Goal: Task Accomplishment & Management: Manage account settings

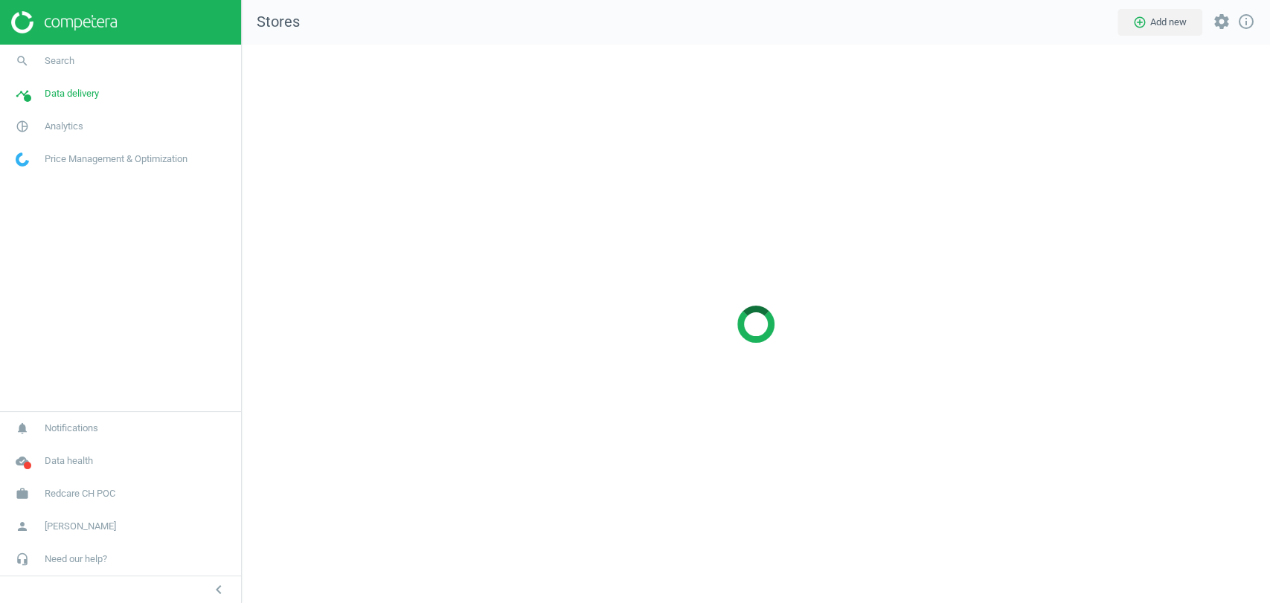
scroll to position [584, 1054]
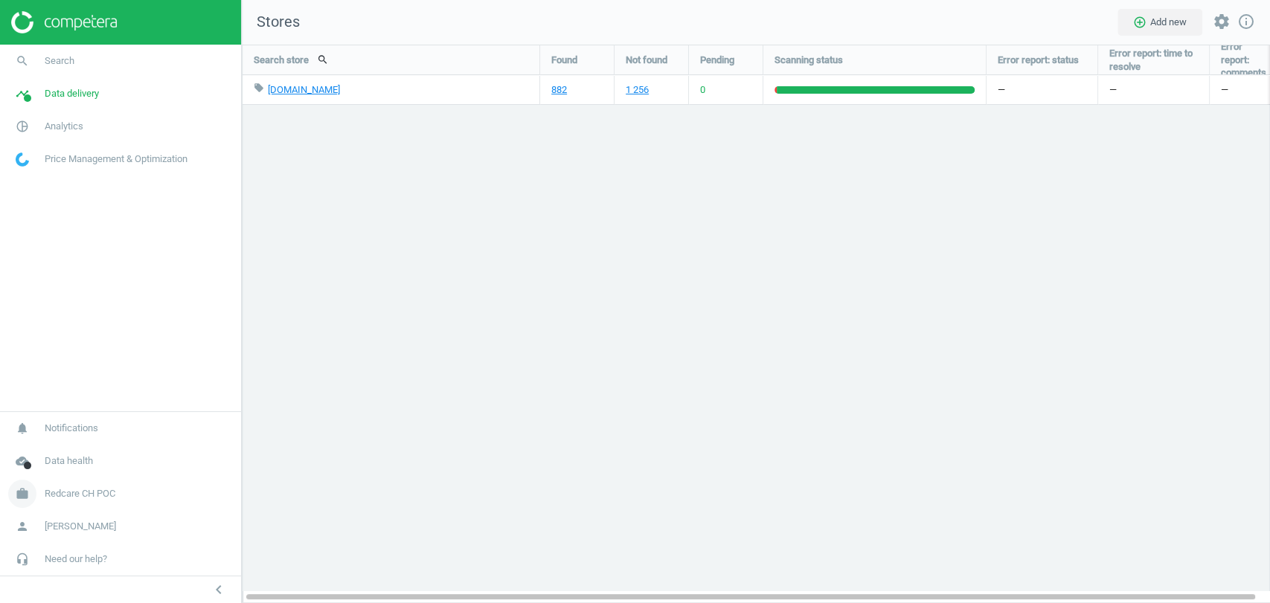
click at [91, 496] on span "Redcare CH POC" at bounding box center [80, 493] width 71 height 13
click at [65, 453] on span "Switch campaign" at bounding box center [49, 450] width 66 height 12
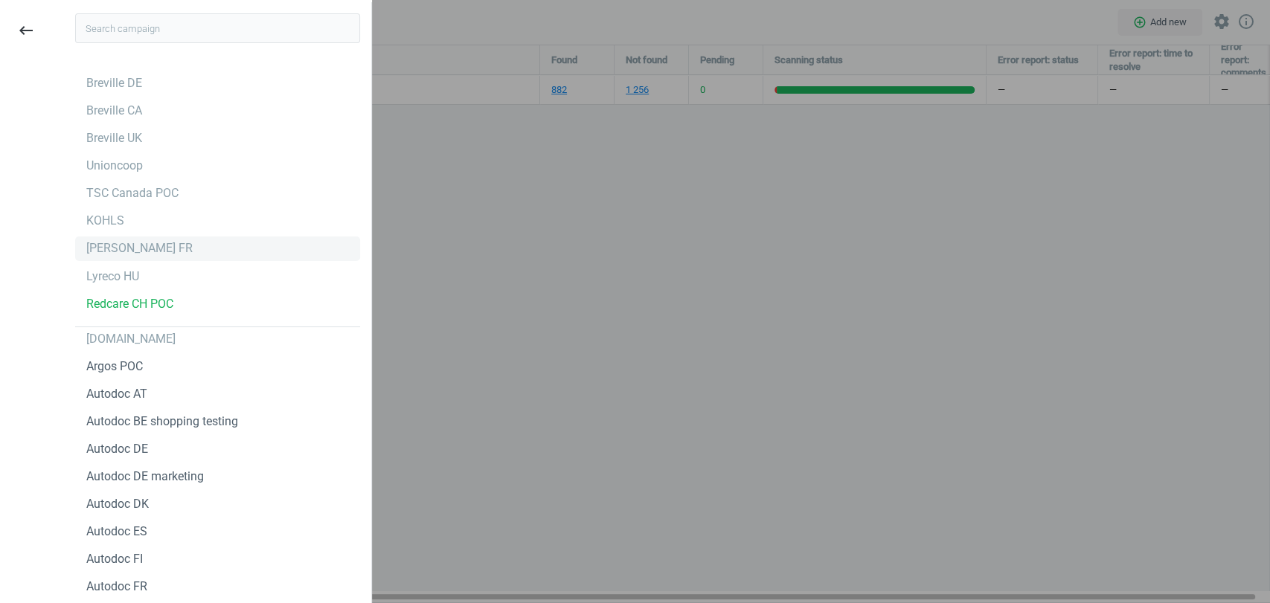
click at [138, 237] on div "Hartmann FR" at bounding box center [217, 249] width 285 height 24
click at [132, 246] on div "Hartmann FR" at bounding box center [139, 248] width 106 height 16
drag, startPoint x: 132, startPoint y: 246, endPoint x: 125, endPoint y: 240, distance: 8.5
click at [125, 240] on div "[PERSON_NAME] FR" at bounding box center [139, 248] width 106 height 16
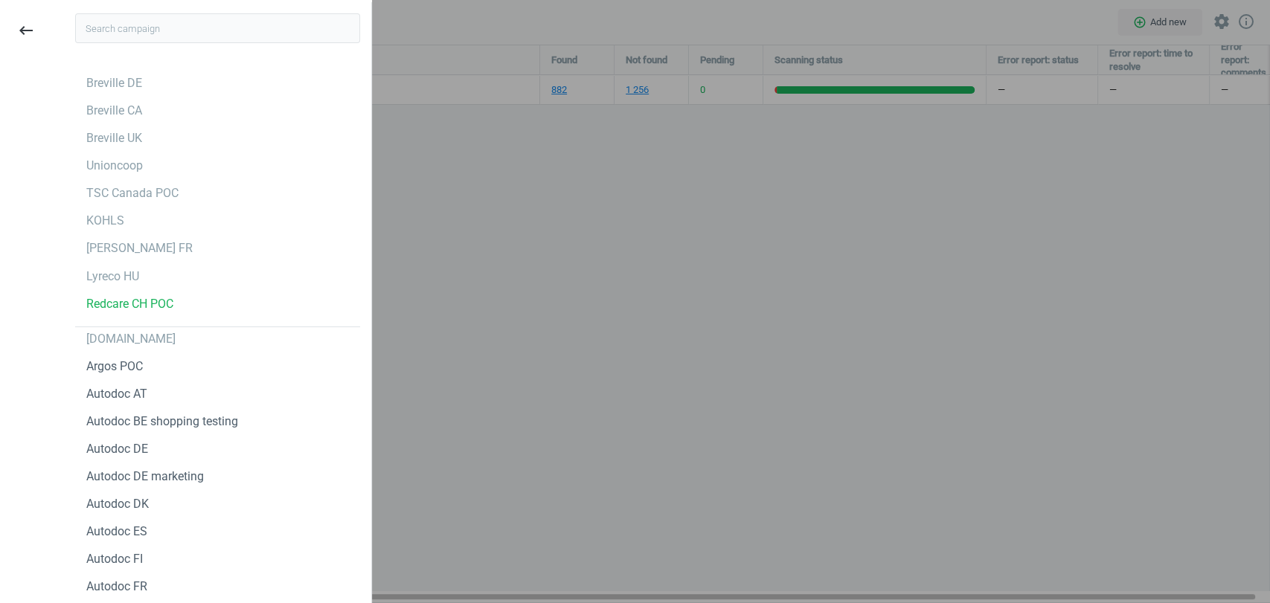
click at [467, 245] on div at bounding box center [635, 301] width 1270 height 603
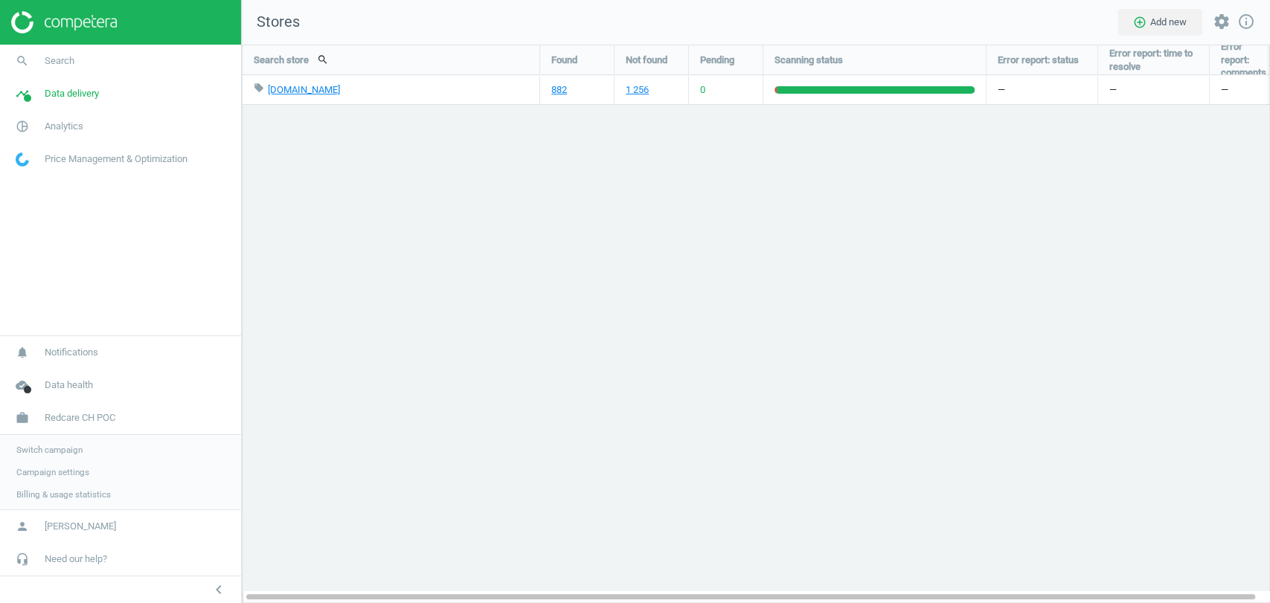
click at [65, 454] on span "Switch campaign" at bounding box center [49, 450] width 66 height 12
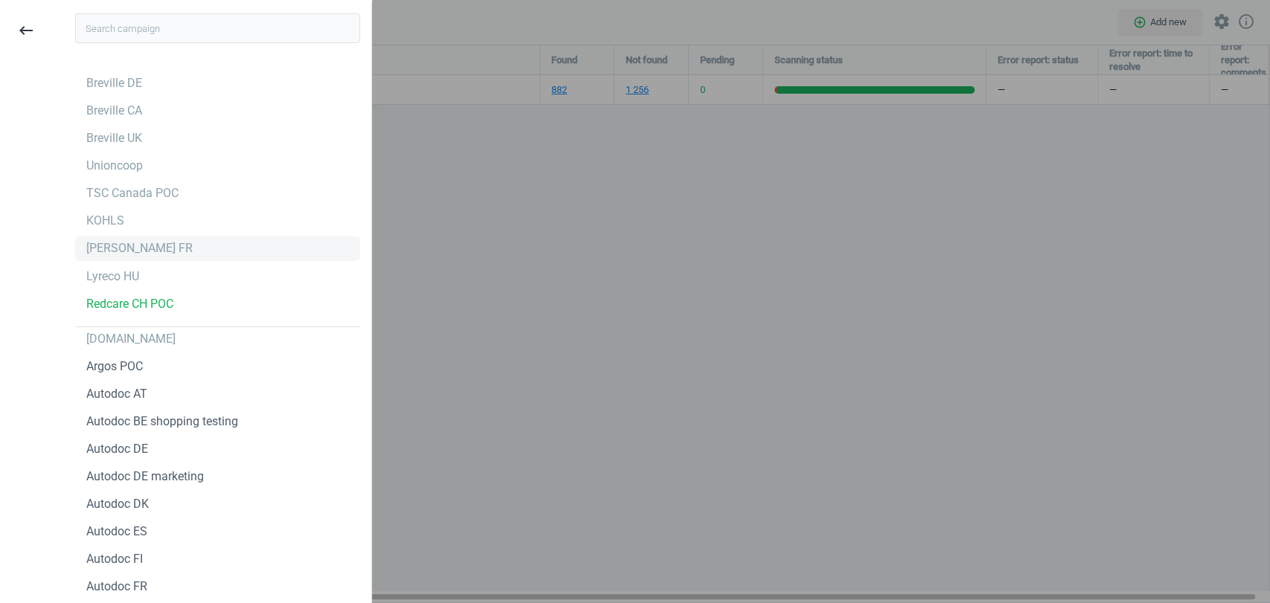
click at [120, 251] on div "[PERSON_NAME] FR" at bounding box center [139, 248] width 106 height 16
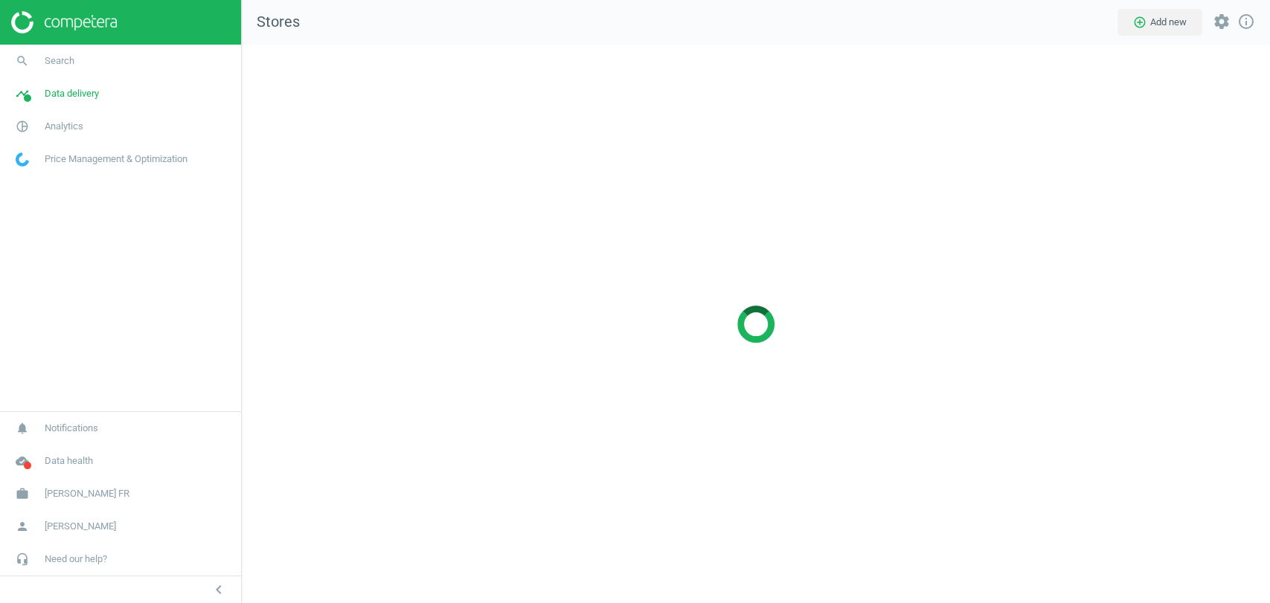
scroll to position [584, 1054]
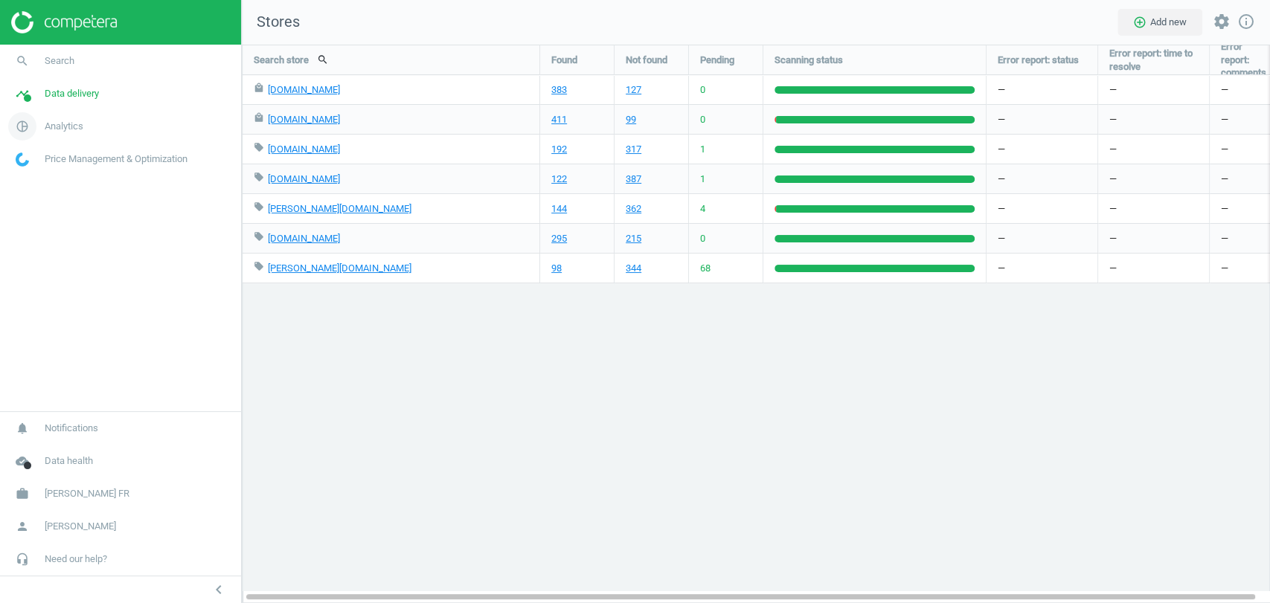
click at [75, 126] on span "Analytics" at bounding box center [64, 126] width 39 height 13
click at [39, 180] on span "Products" at bounding box center [33, 181] width 35 height 12
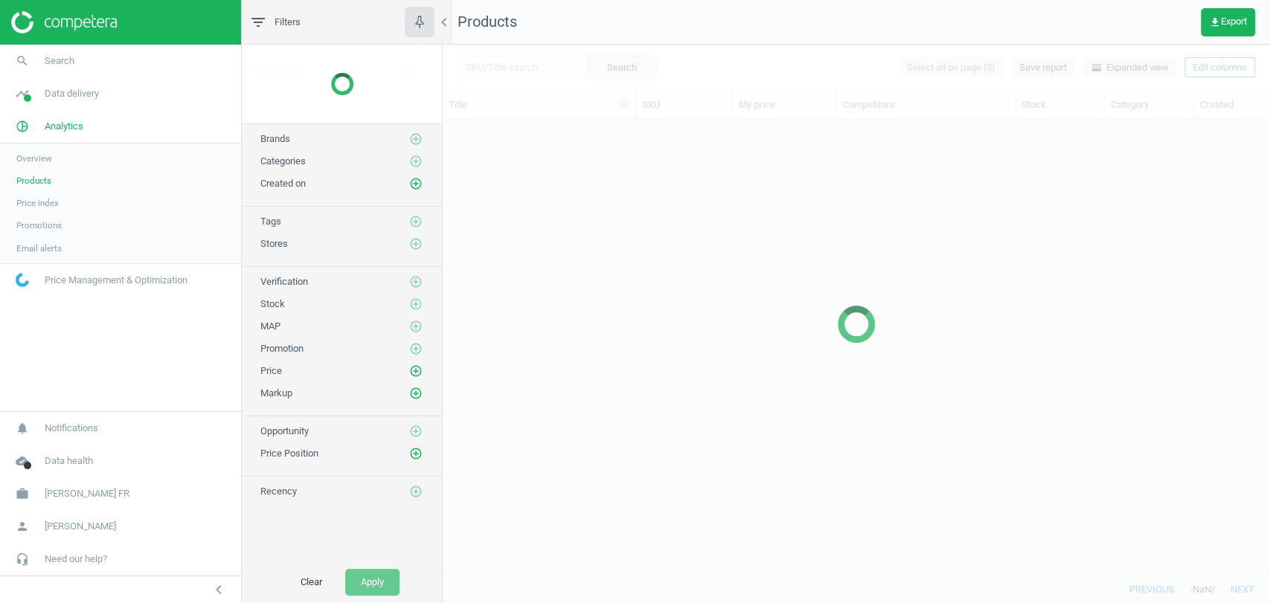
scroll to position [429, 814]
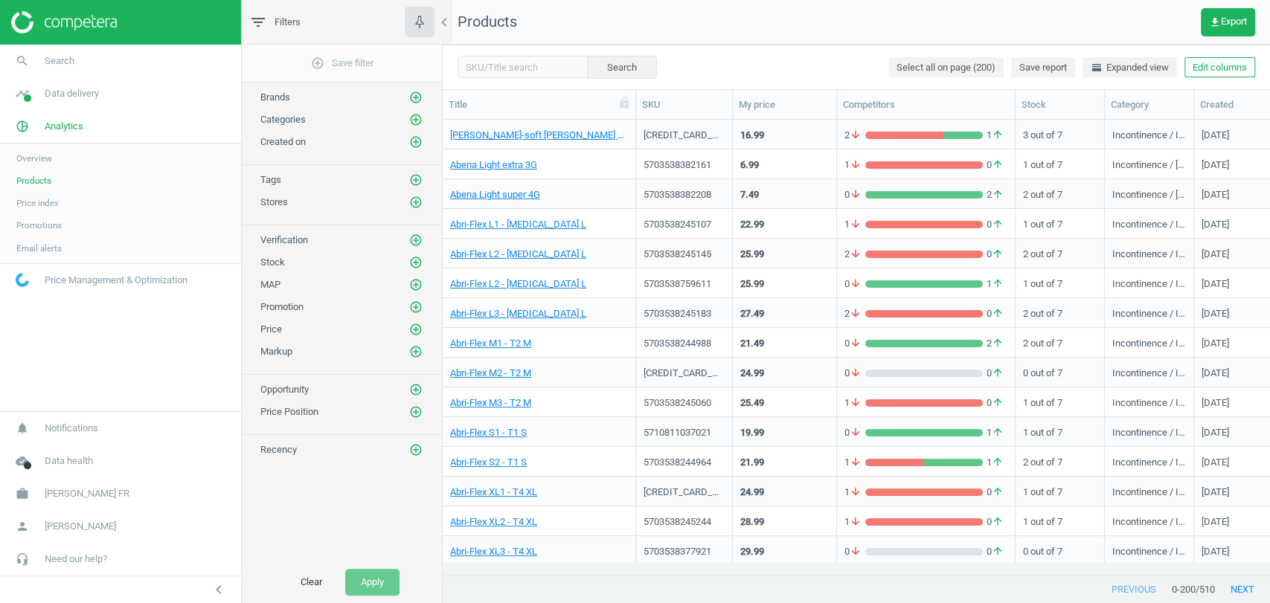
click at [426, 203] on div "Stores add_circle_outline" at bounding box center [342, 199] width 200 height 22
click at [417, 203] on icon "add_circle_outline" at bounding box center [415, 202] width 13 height 13
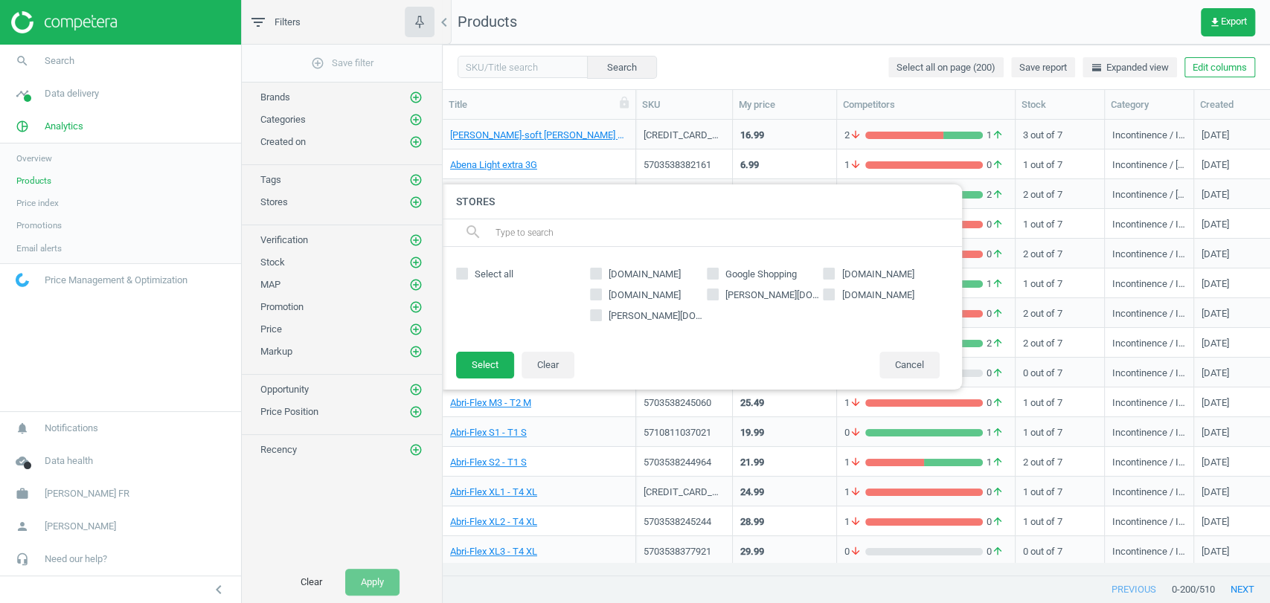
click at [626, 273] on span "[DOMAIN_NAME]" at bounding box center [645, 274] width 78 height 13
click at [601, 273] on input "[DOMAIN_NAME]" at bounding box center [597, 274] width 10 height 10
checkbox input "true"
click at [496, 366] on button "Select" at bounding box center [485, 365] width 58 height 27
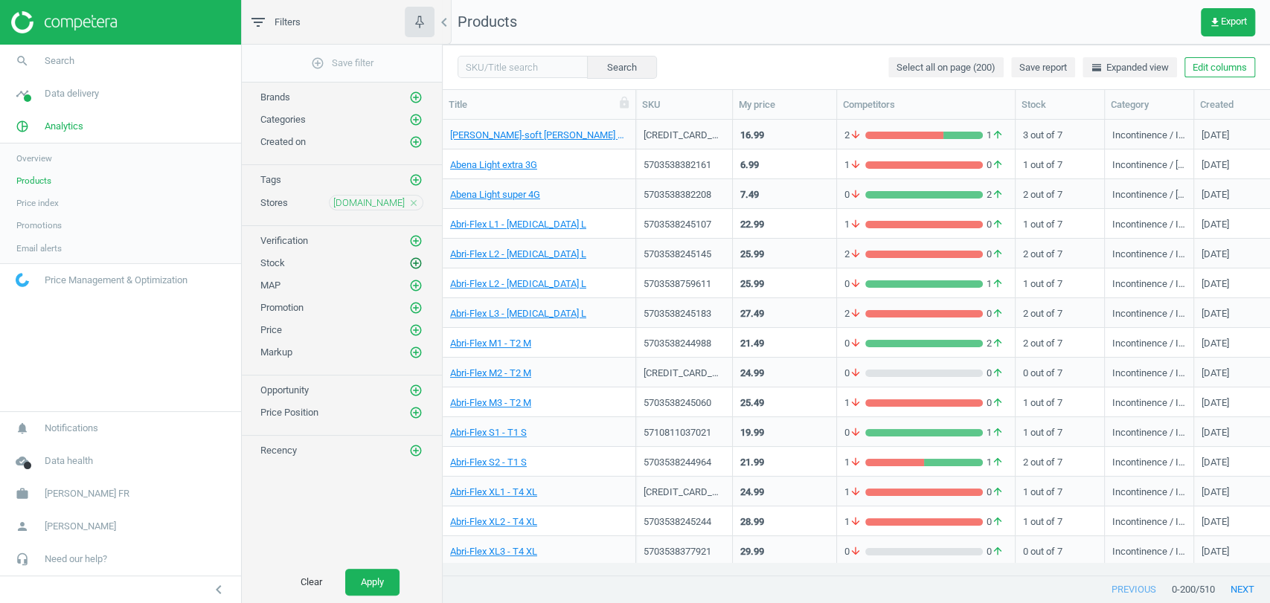
click at [417, 266] on icon "add_circle_outline" at bounding box center [415, 263] width 13 height 13
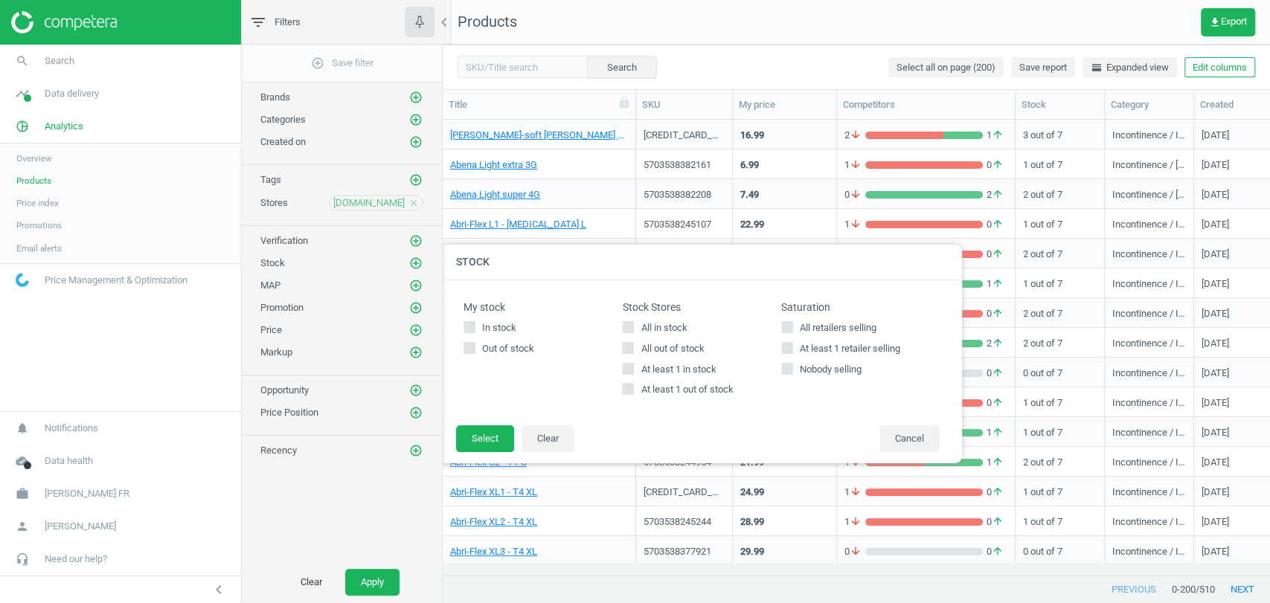
click at [625, 326] on input "All in stock" at bounding box center [629, 327] width 10 height 10
checkbox input "true"
click at [487, 436] on button "Select" at bounding box center [485, 439] width 58 height 27
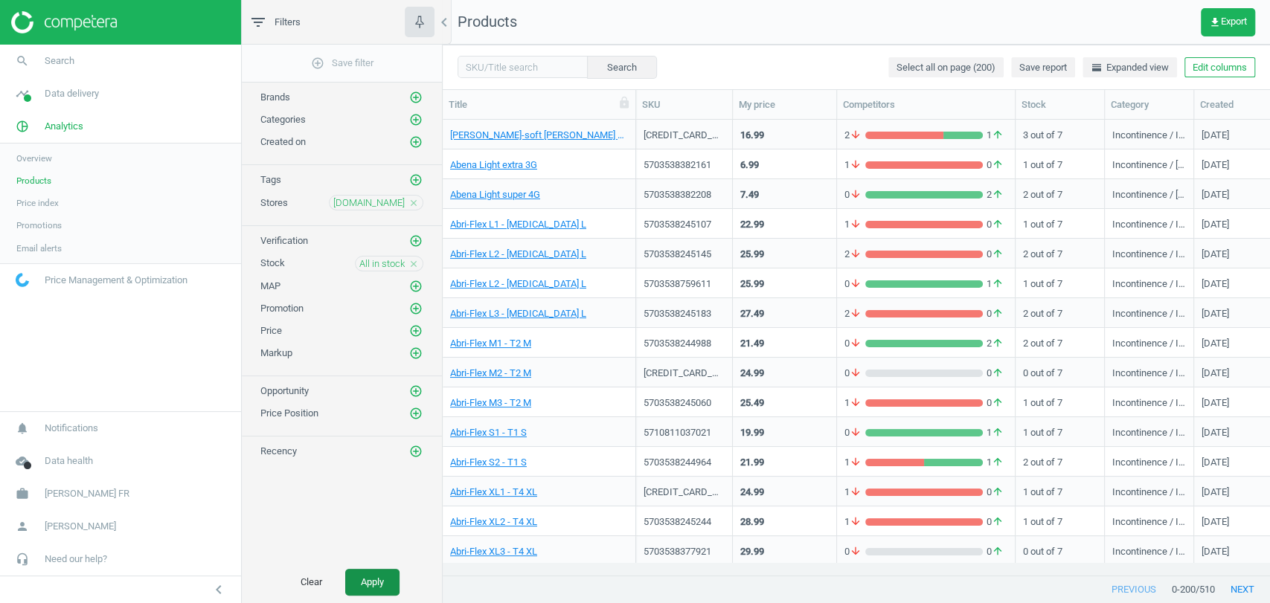
click at [371, 589] on button "Apply" at bounding box center [372, 582] width 54 height 27
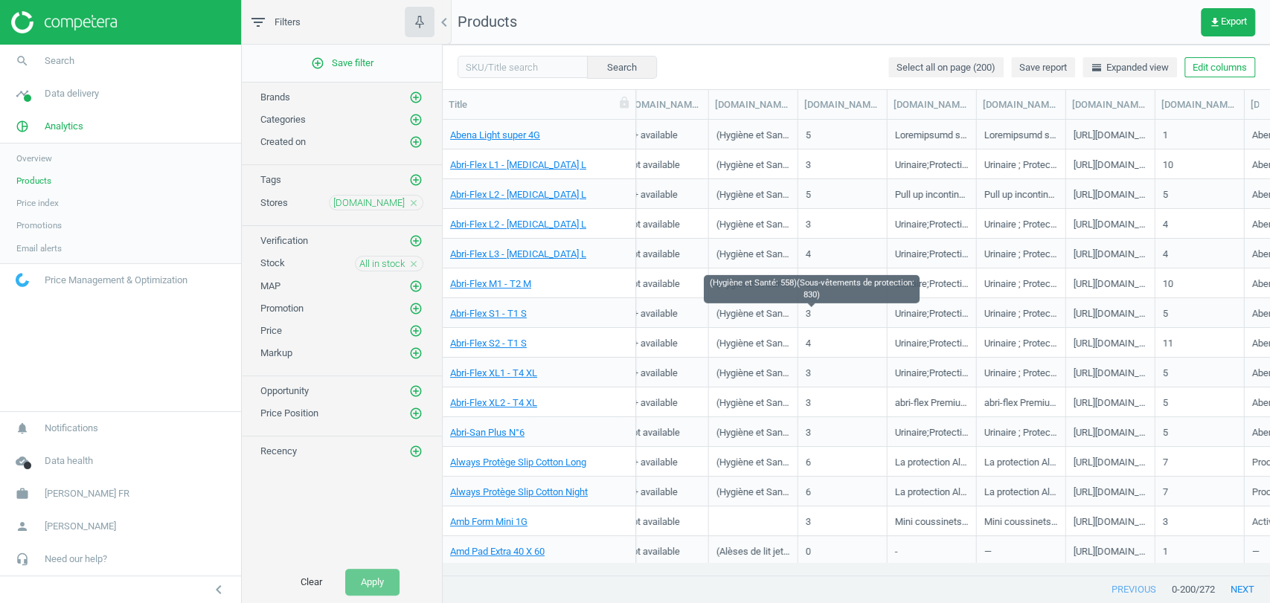
scroll to position [0, 753]
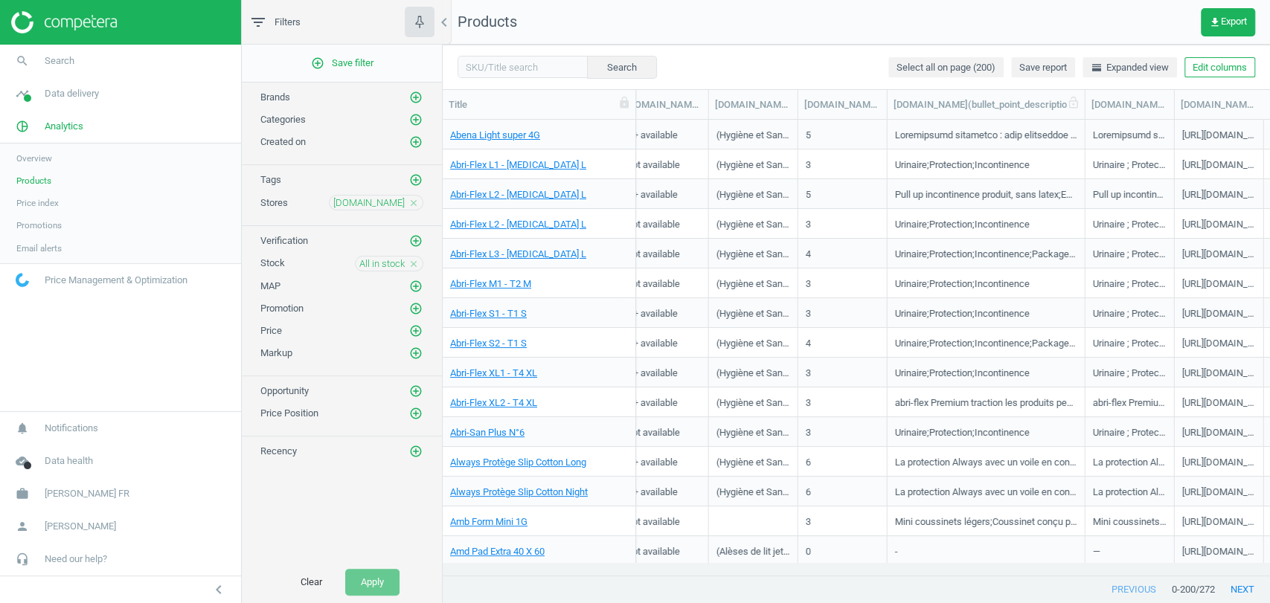
drag, startPoint x: 970, startPoint y: 97, endPoint x: 1079, endPoint y: 98, distance: 108.6
click at [1079, 98] on div at bounding box center [1084, 104] width 15 height 29
click at [520, 371] on link "Abri-Flex XL1 - T4 XL" at bounding box center [493, 373] width 87 height 13
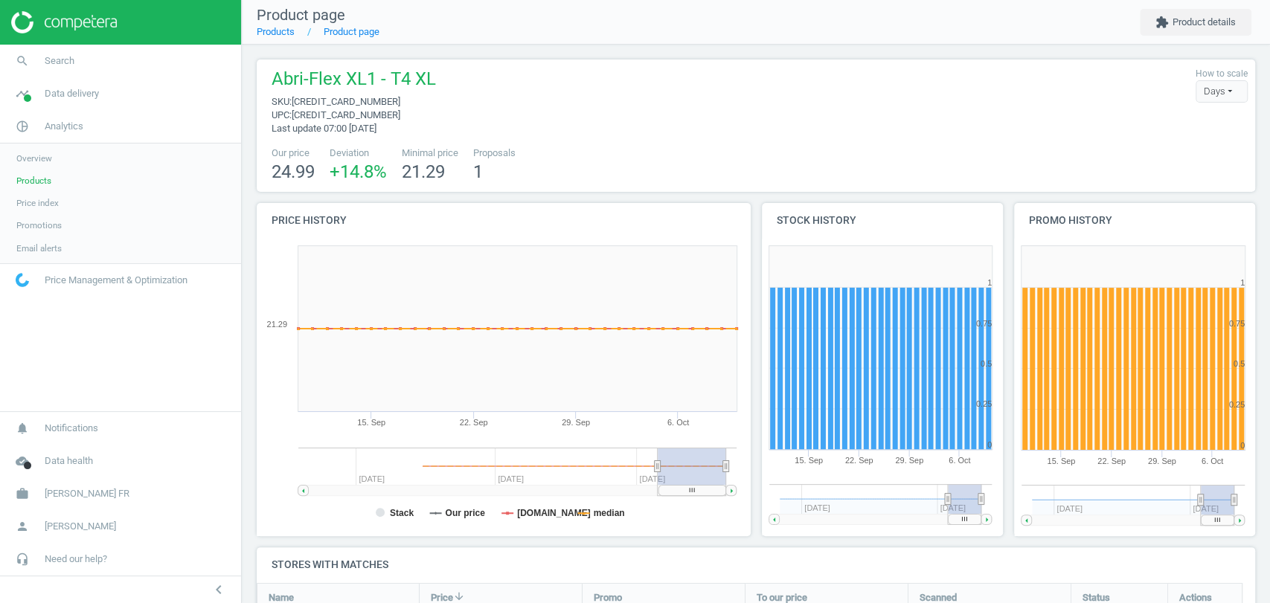
scroll to position [241, 0]
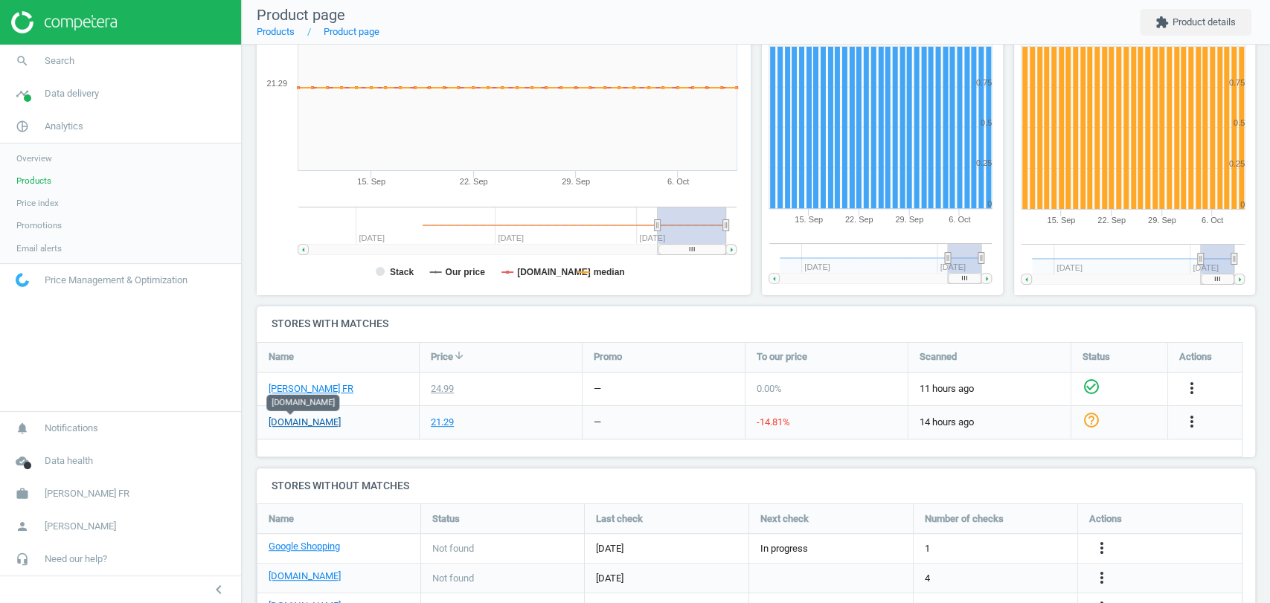
click at [293, 424] on link "[DOMAIN_NAME]" at bounding box center [305, 422] width 72 height 13
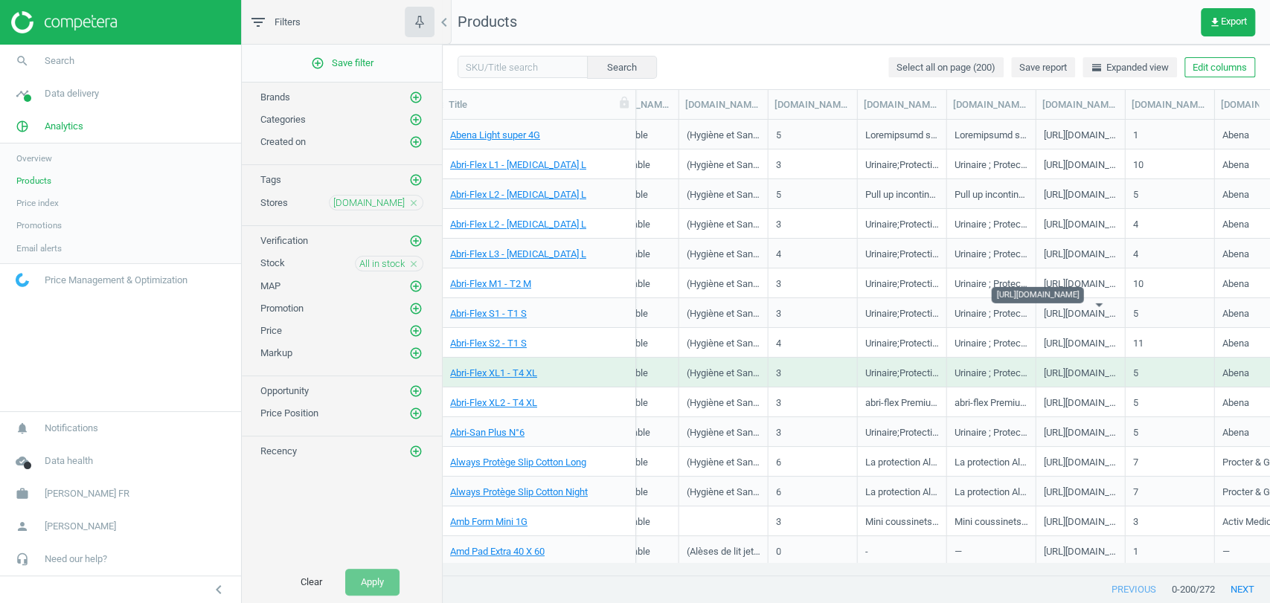
scroll to position [0, 783]
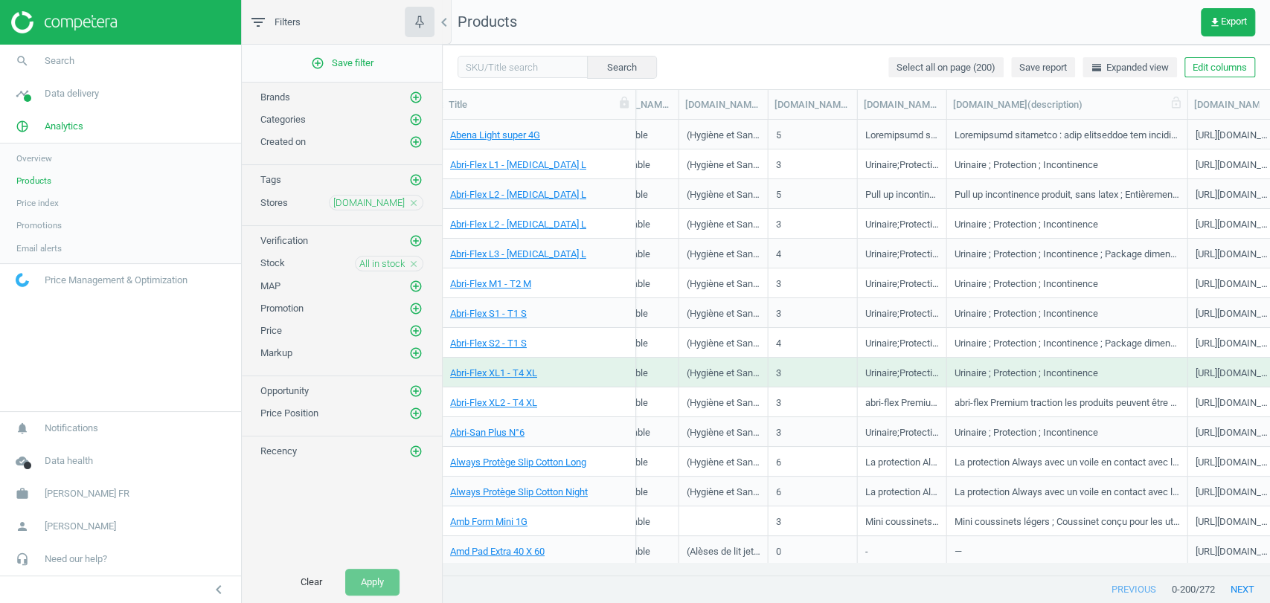
drag, startPoint x: 1030, startPoint y: 106, endPoint x: 1182, endPoint y: 116, distance: 152.9
click at [1182, 116] on div at bounding box center [1187, 104] width 15 height 29
click at [482, 144] on div "Abena Light super 4G" at bounding box center [539, 138] width 178 height 19
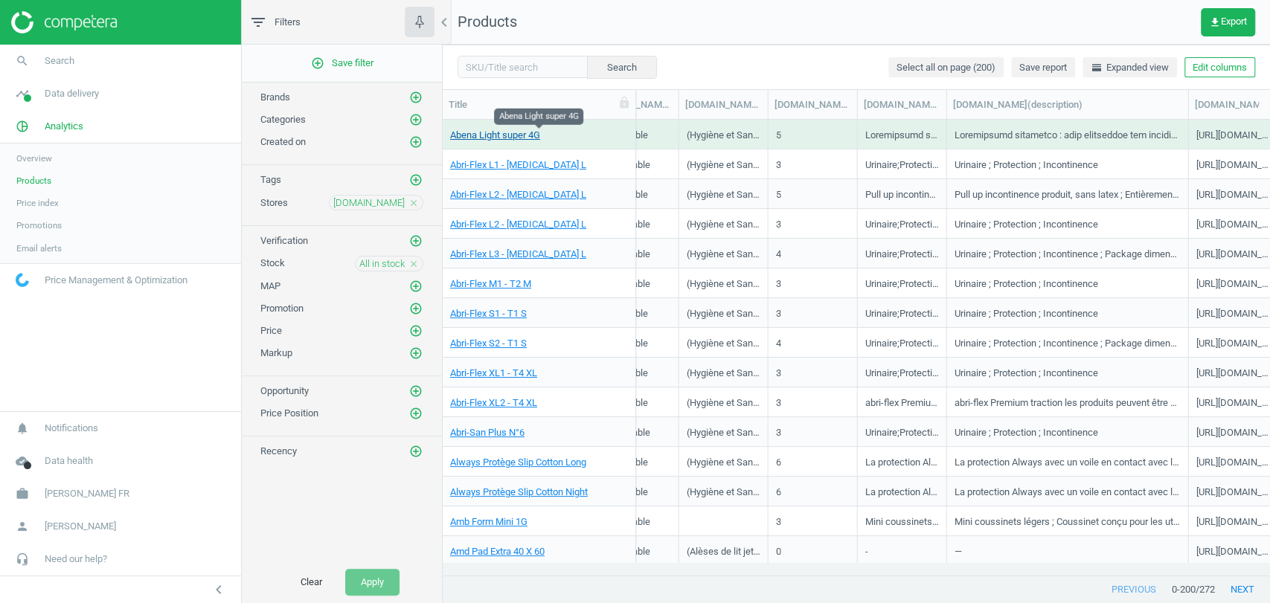
click at [496, 138] on link "Abena Light super 4G" at bounding box center [495, 135] width 90 height 13
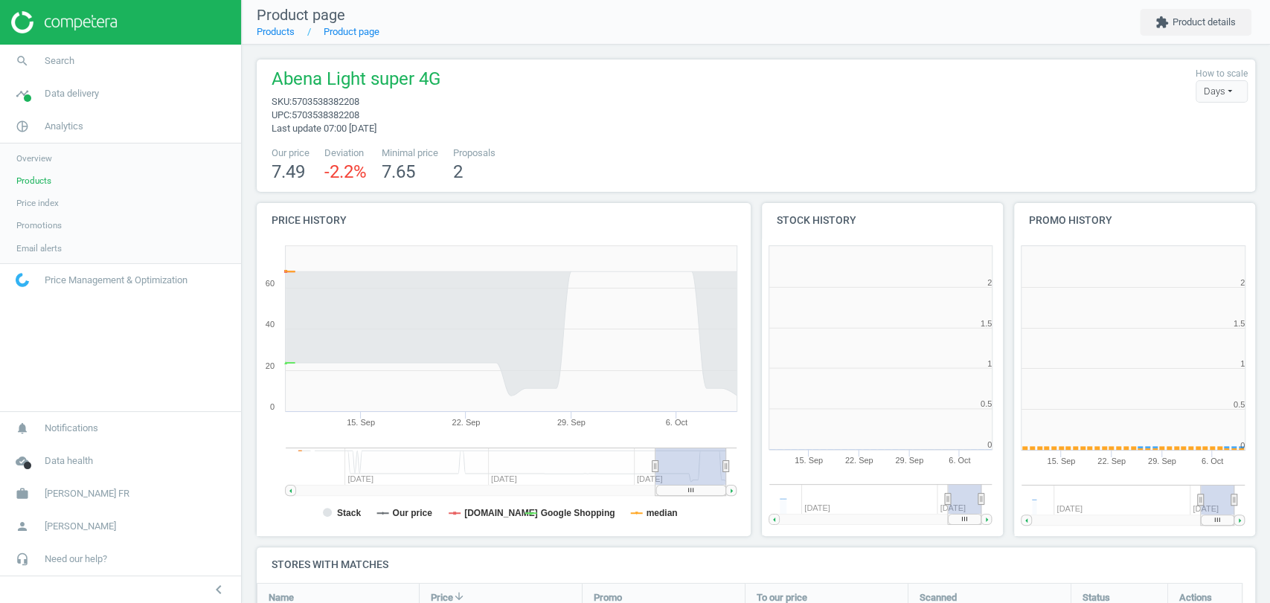
scroll to position [175, 1012]
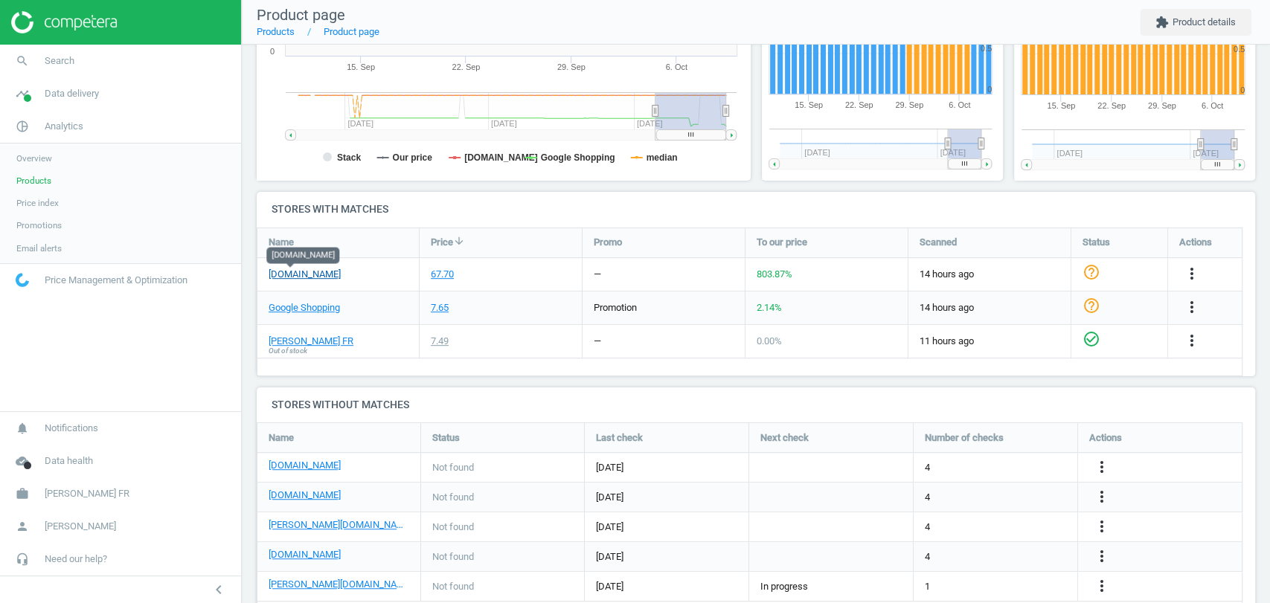
click at [291, 271] on link "[DOMAIN_NAME]" at bounding box center [305, 274] width 72 height 13
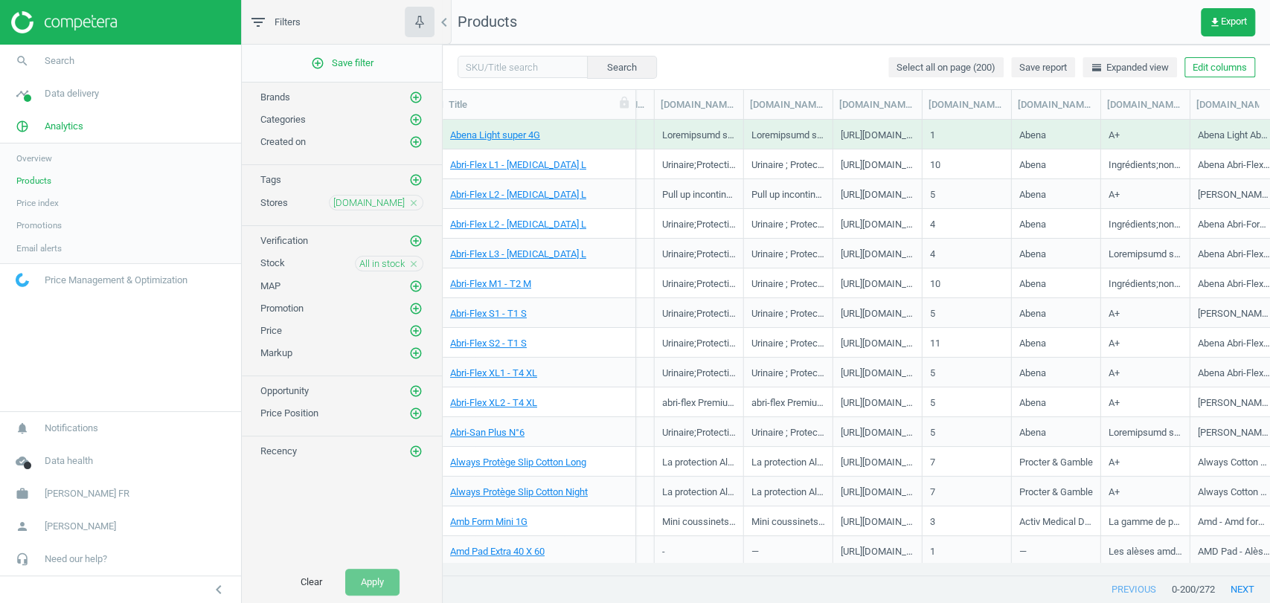
scroll to position [0, 985]
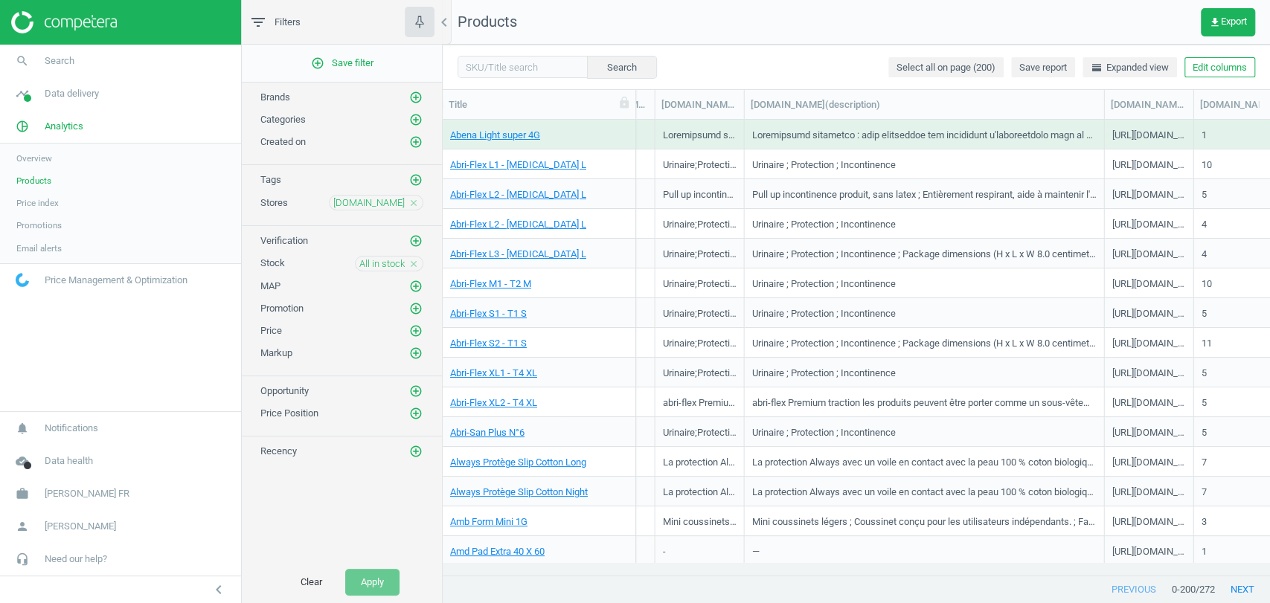
drag, startPoint x: 830, startPoint y: 97, endPoint x: 1127, endPoint y: 126, distance: 298.4
click at [1127, 126] on div "Title SKU My price Competitors Stock Category Created Brand [DOMAIN_NAME](a_con…" at bounding box center [856, 333] width 827 height 487
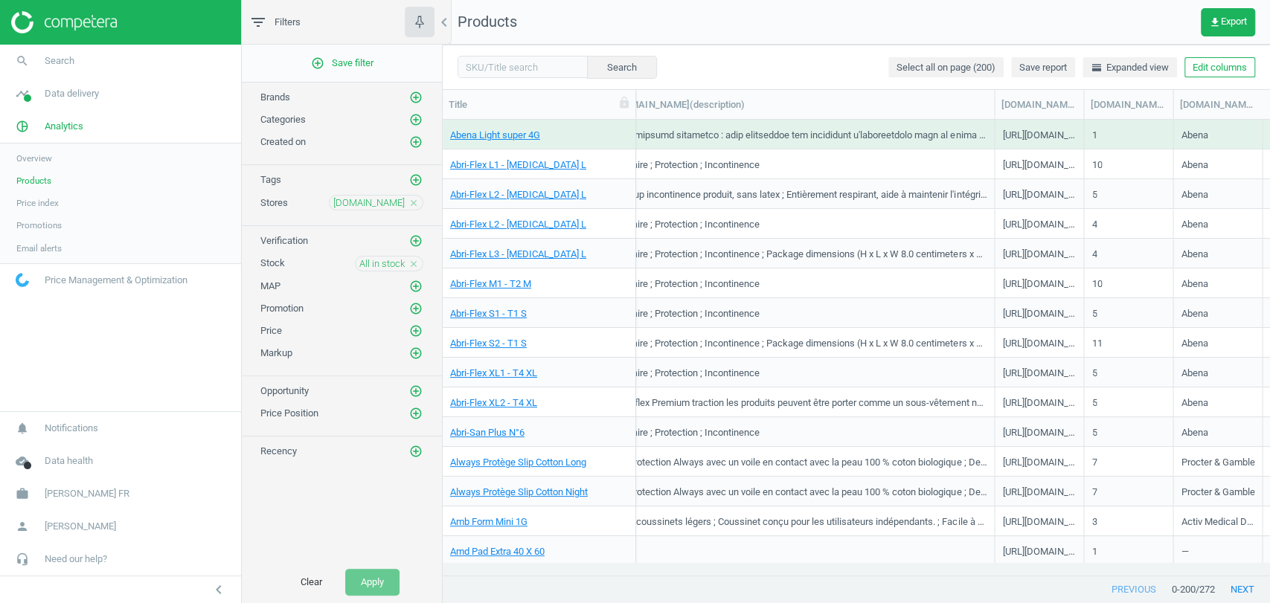
scroll to position [0, 1135]
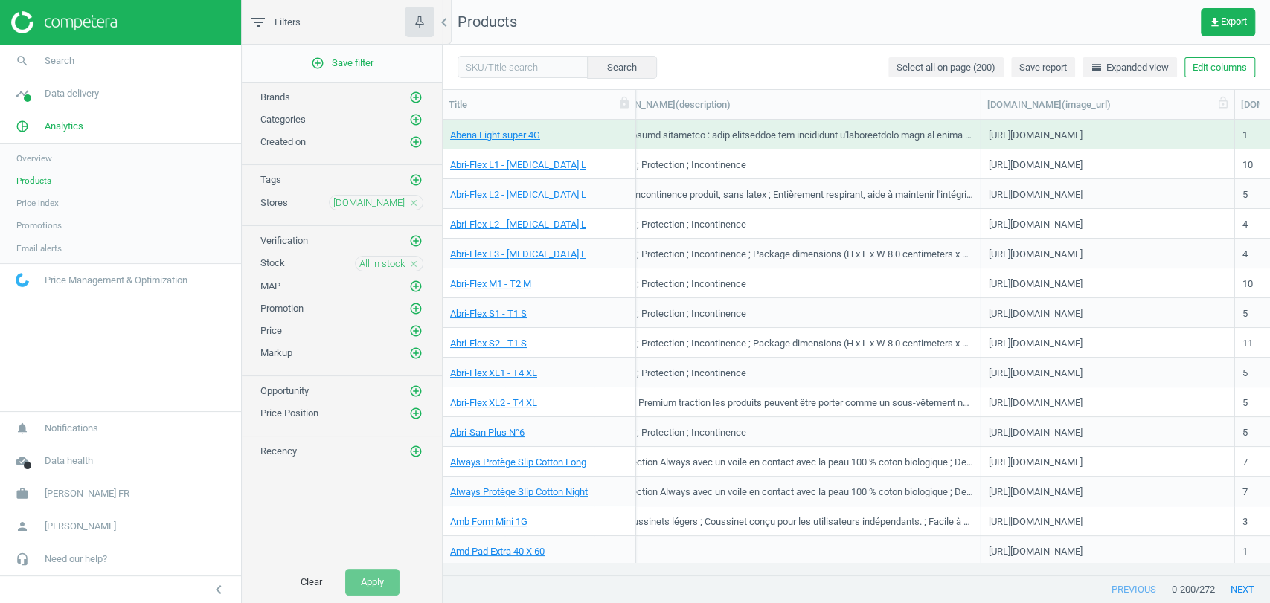
drag, startPoint x: 1072, startPoint y: 112, endPoint x: 1237, endPoint y: 118, distance: 165.3
click at [1237, 118] on div at bounding box center [1234, 104] width 15 height 29
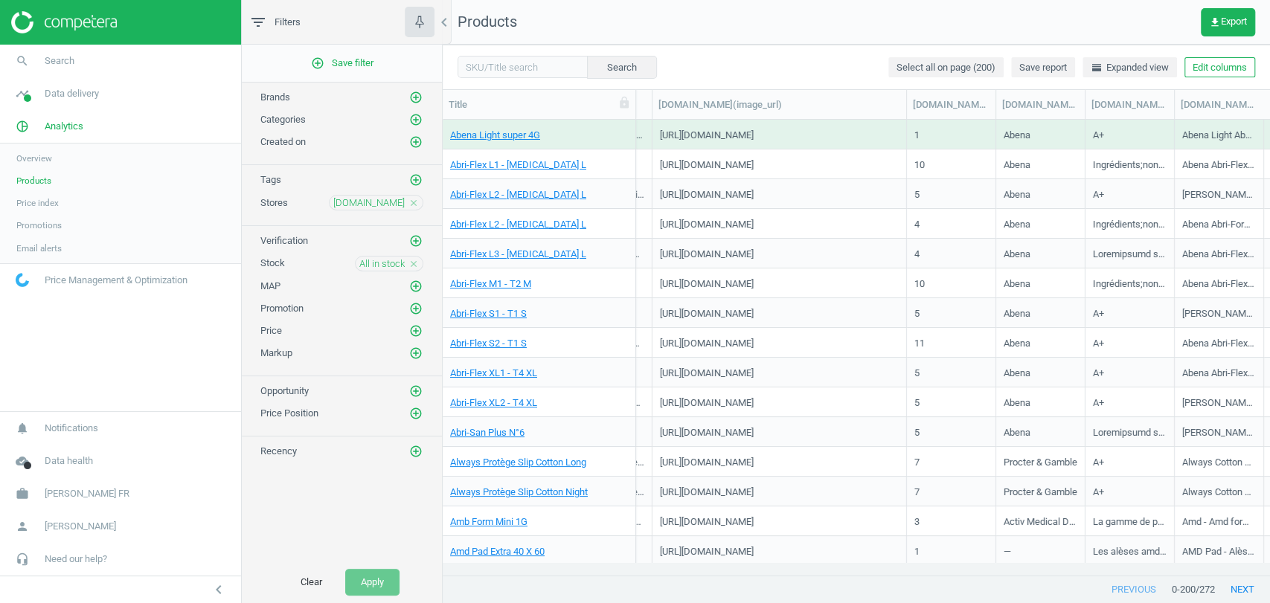
scroll to position [0, 1464]
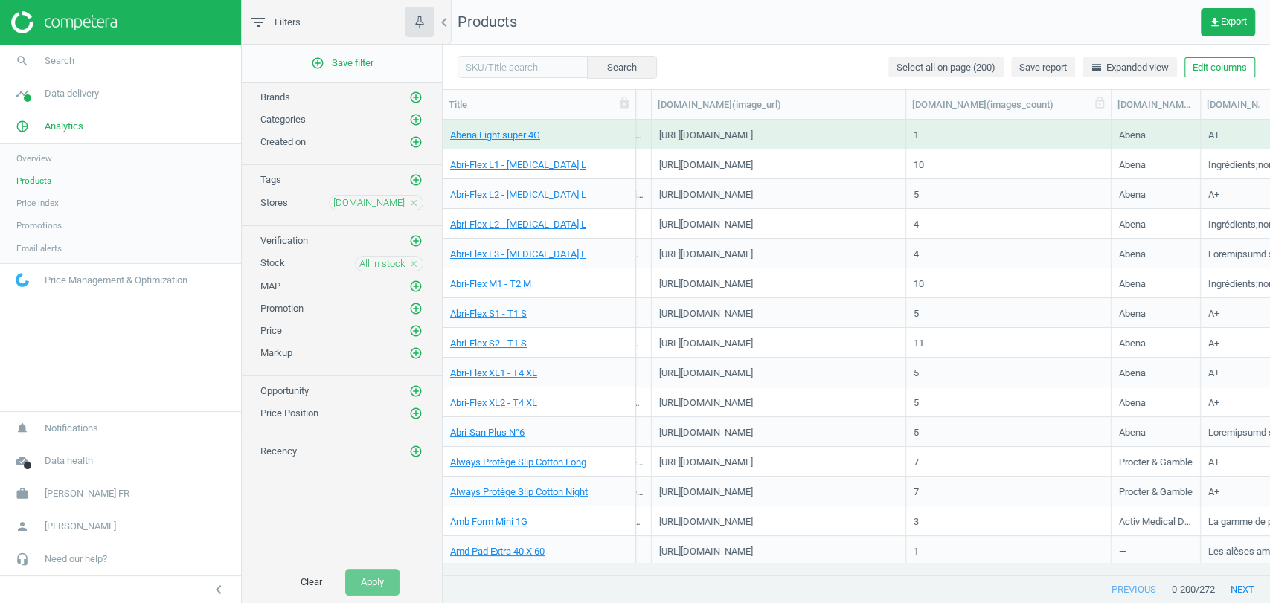
drag, startPoint x: 1002, startPoint y: 110, endPoint x: 1118, endPoint y: 115, distance: 116.2
click at [1118, 115] on div at bounding box center [1110, 104] width 15 height 29
click at [522, 133] on link "Abena Light super 4G" at bounding box center [495, 135] width 90 height 13
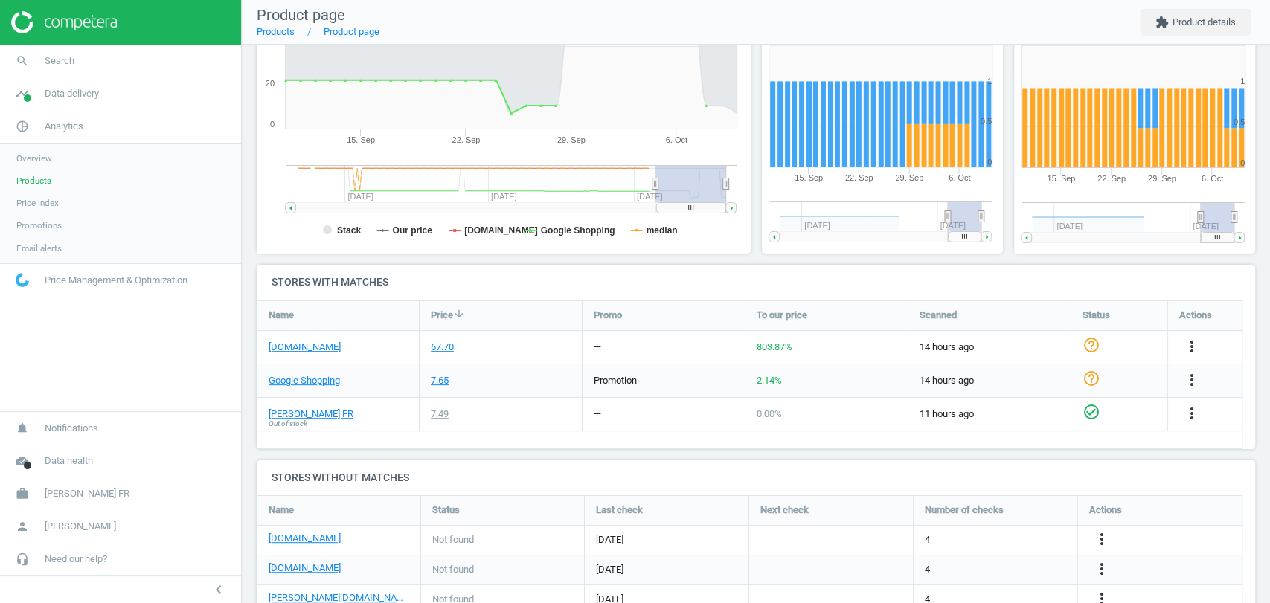
scroll to position [283, 0]
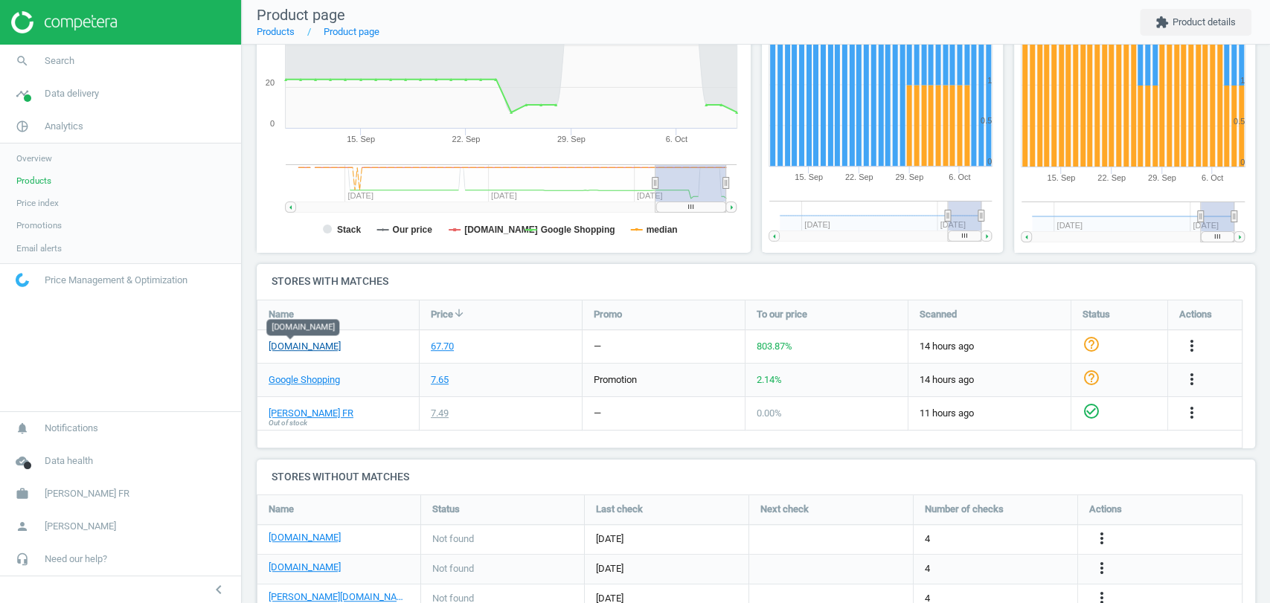
click at [289, 345] on link "[DOMAIN_NAME]" at bounding box center [305, 346] width 72 height 13
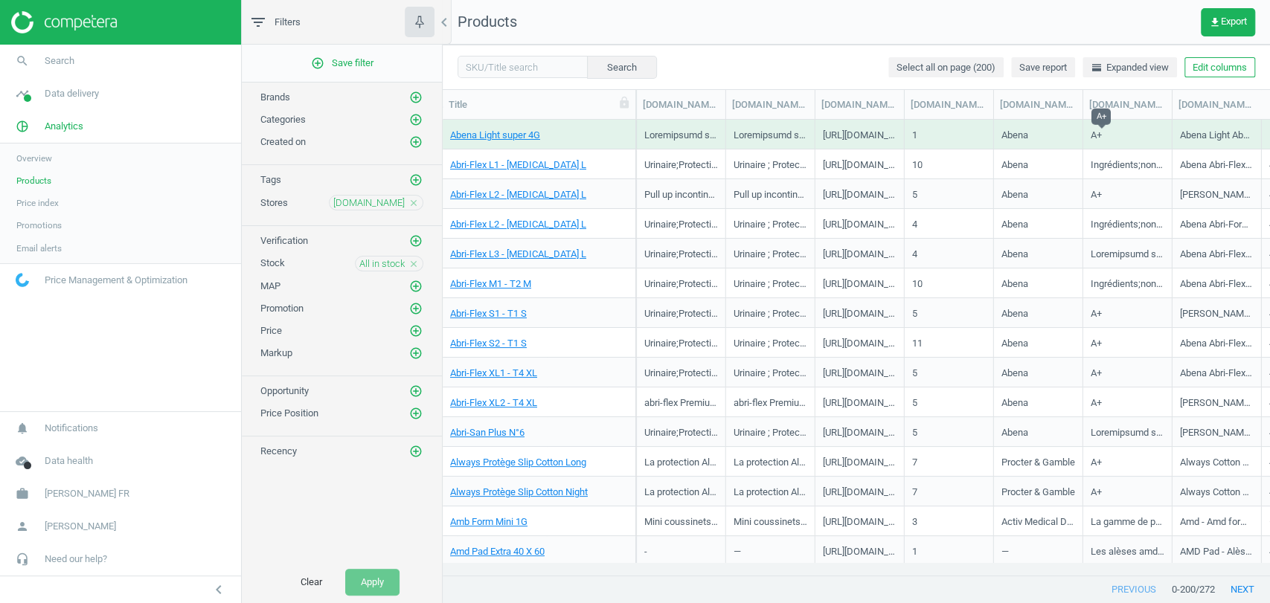
scroll to position [0, 1018]
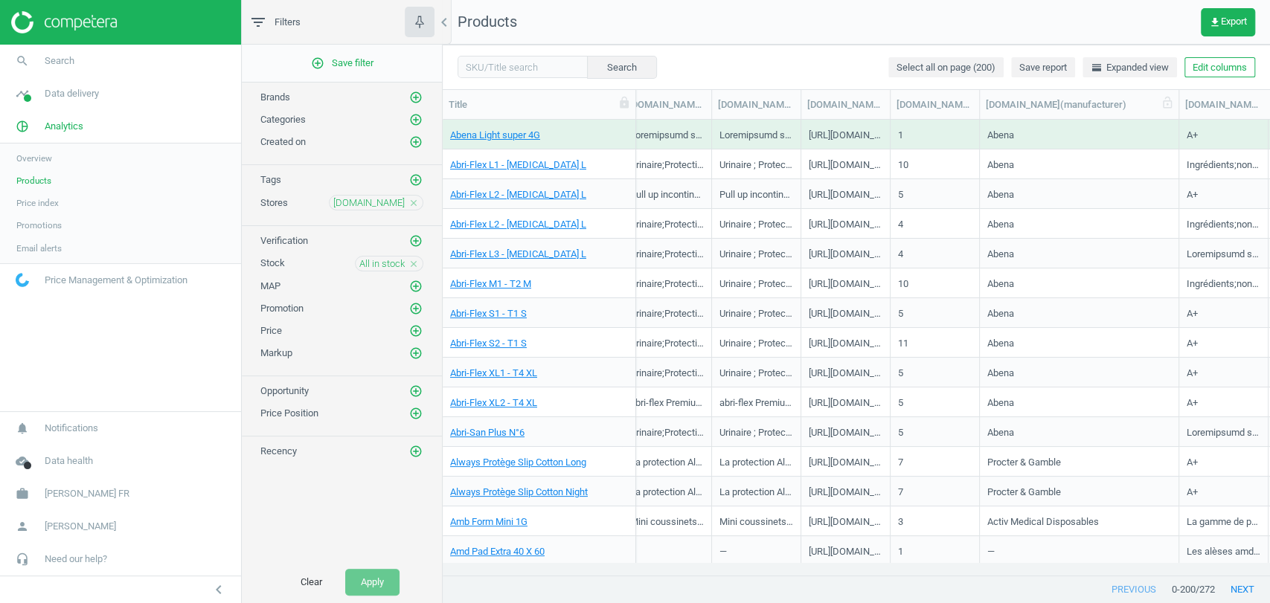
drag, startPoint x: 1070, startPoint y: 102, endPoint x: 1180, endPoint y: 109, distance: 110.4
click at [1180, 109] on div at bounding box center [1178, 104] width 15 height 29
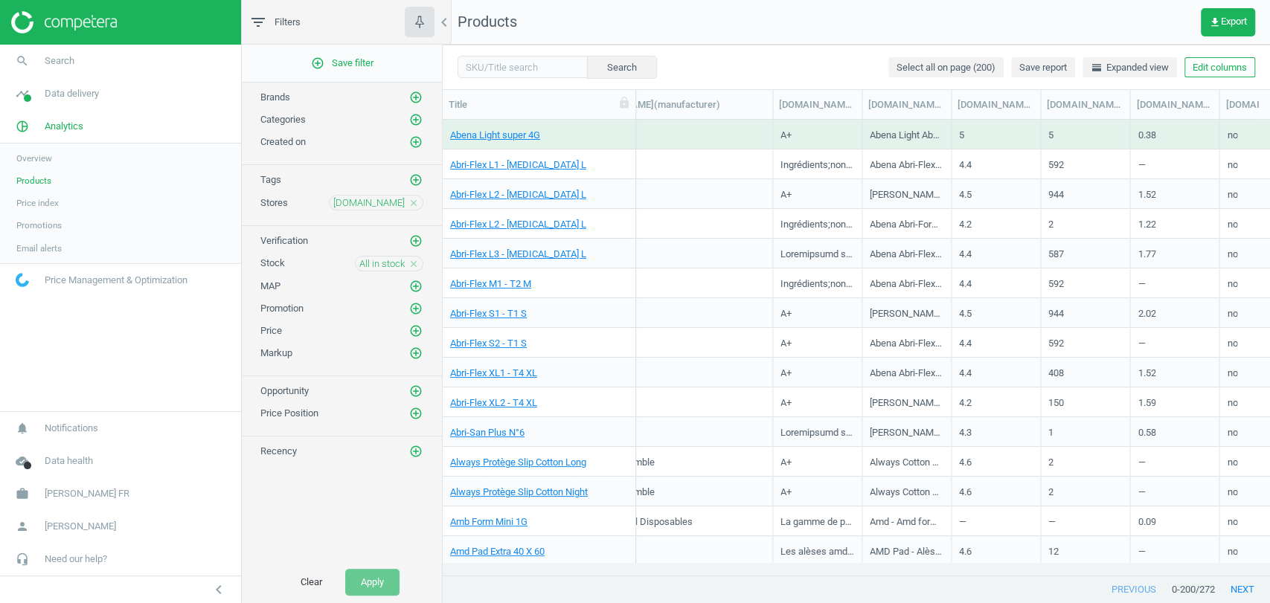
scroll to position [0, 1426]
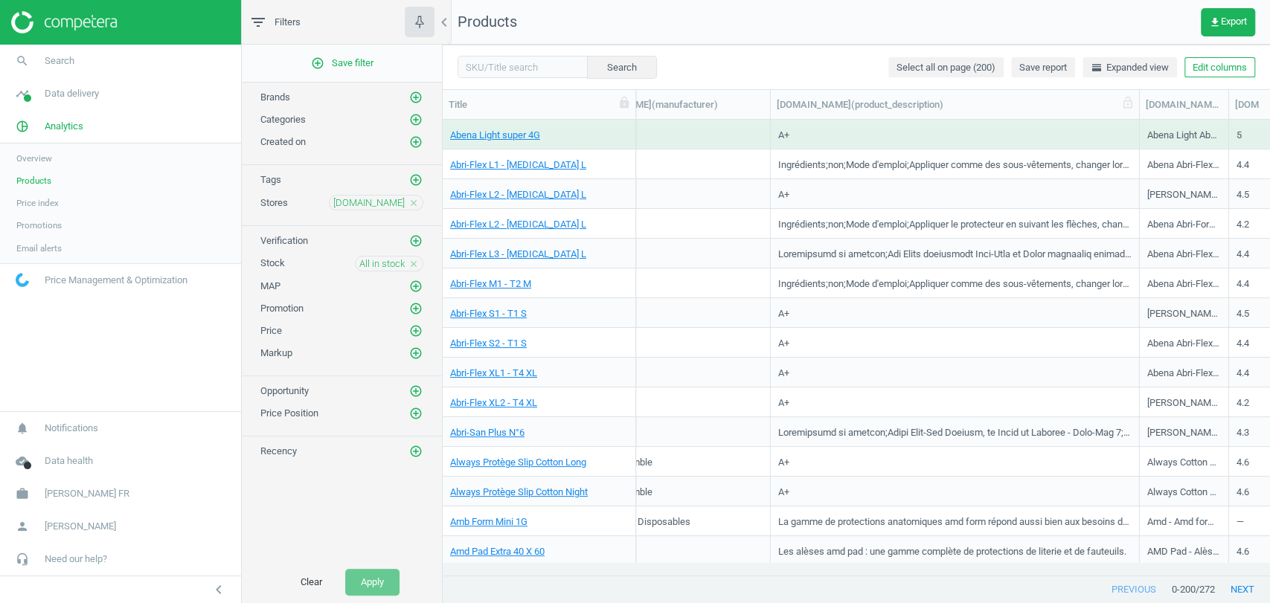
drag, startPoint x: 858, startPoint y: 103, endPoint x: 1138, endPoint y: 105, distance: 280.5
click at [1138, 105] on div at bounding box center [1139, 104] width 15 height 29
click at [490, 171] on link "Abri-Flex L1 - [MEDICAL_DATA] L" at bounding box center [518, 164] width 136 height 13
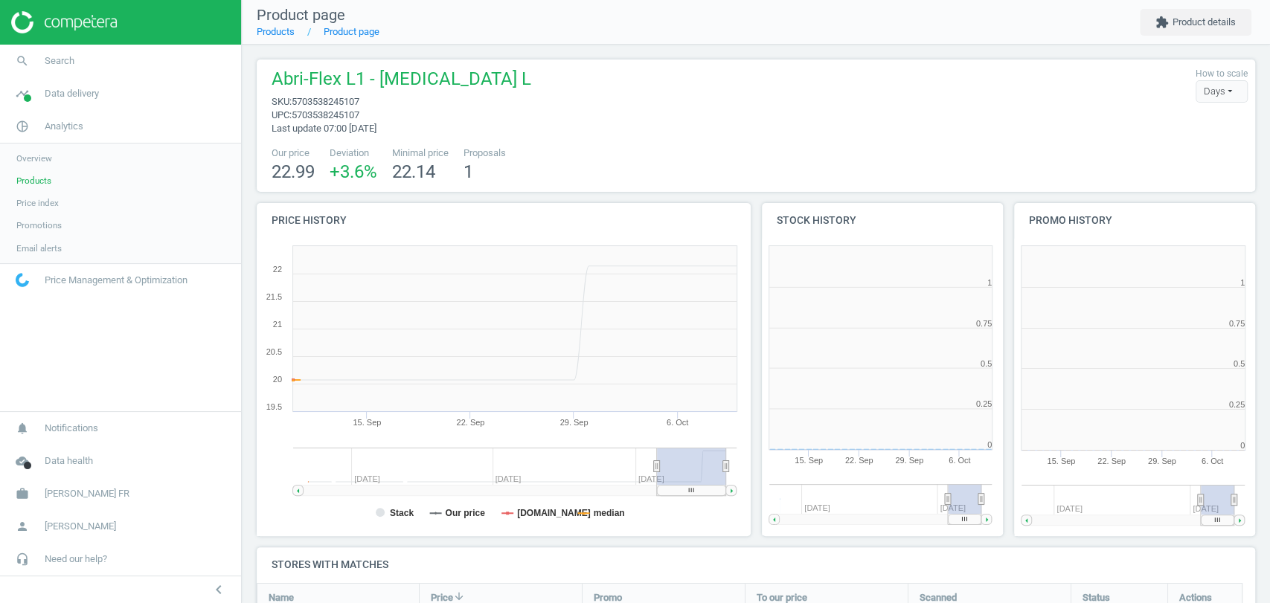
scroll to position [7, 7]
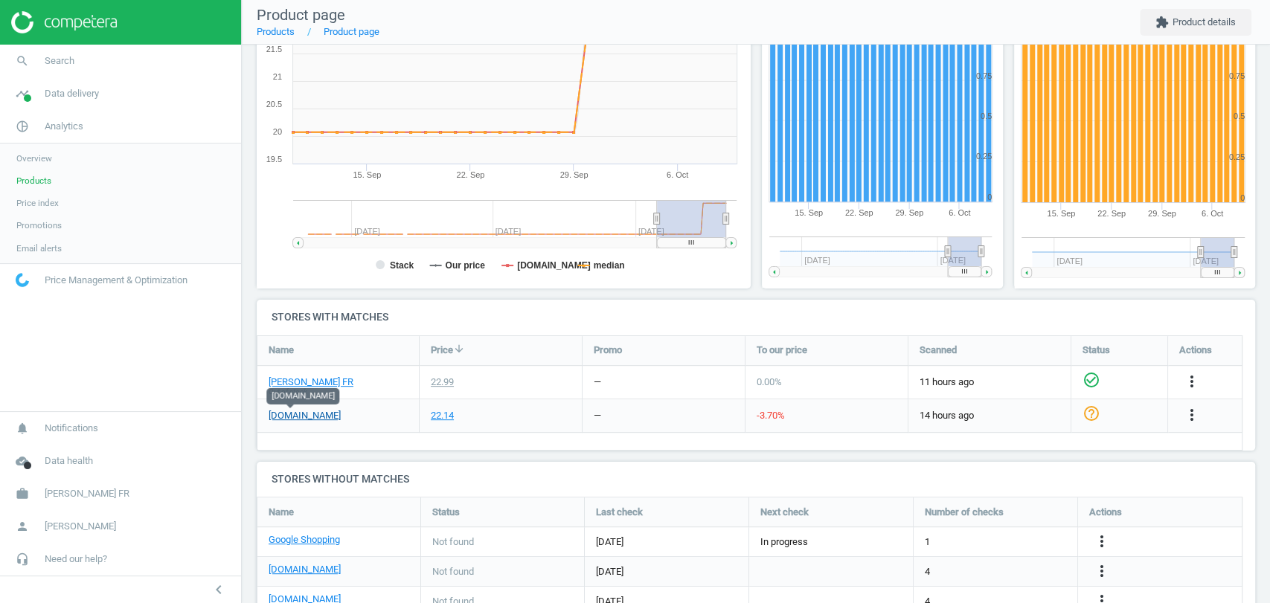
click at [292, 418] on link "[DOMAIN_NAME]" at bounding box center [305, 415] width 72 height 13
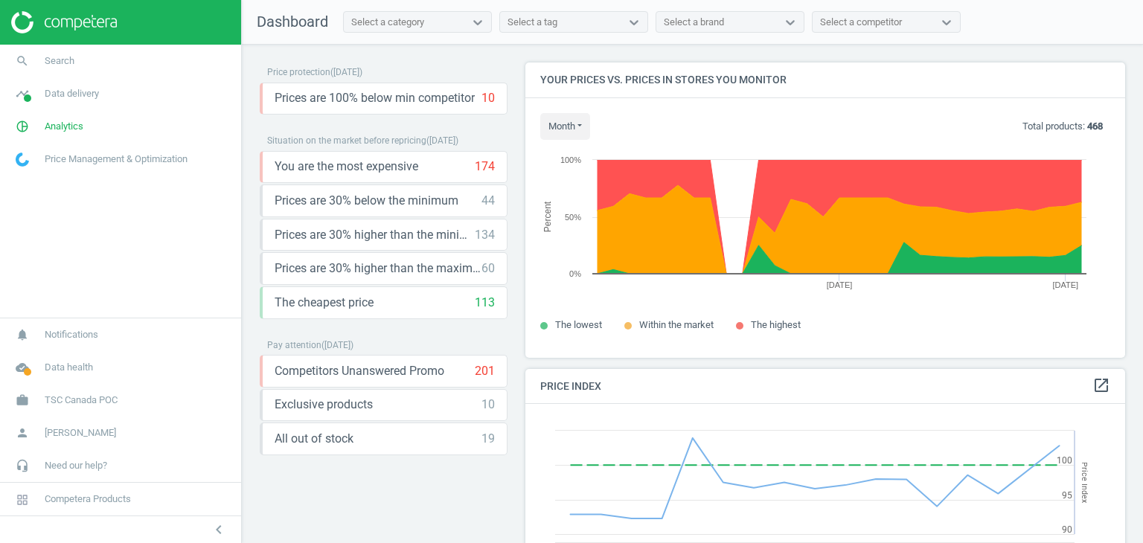
scroll to position [318, 612]
click at [92, 396] on span "TSC Canada POC" at bounding box center [81, 400] width 73 height 13
click at [57, 126] on span "Analytics" at bounding box center [64, 126] width 39 height 13
click at [38, 245] on span "Email alerts" at bounding box center [38, 249] width 45 height 12
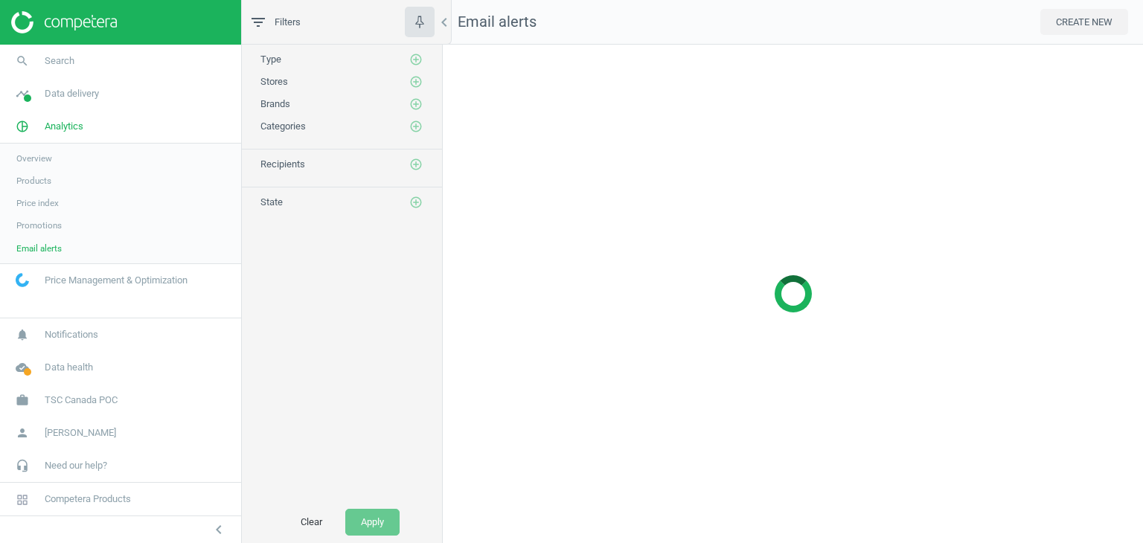
scroll to position [521, 723]
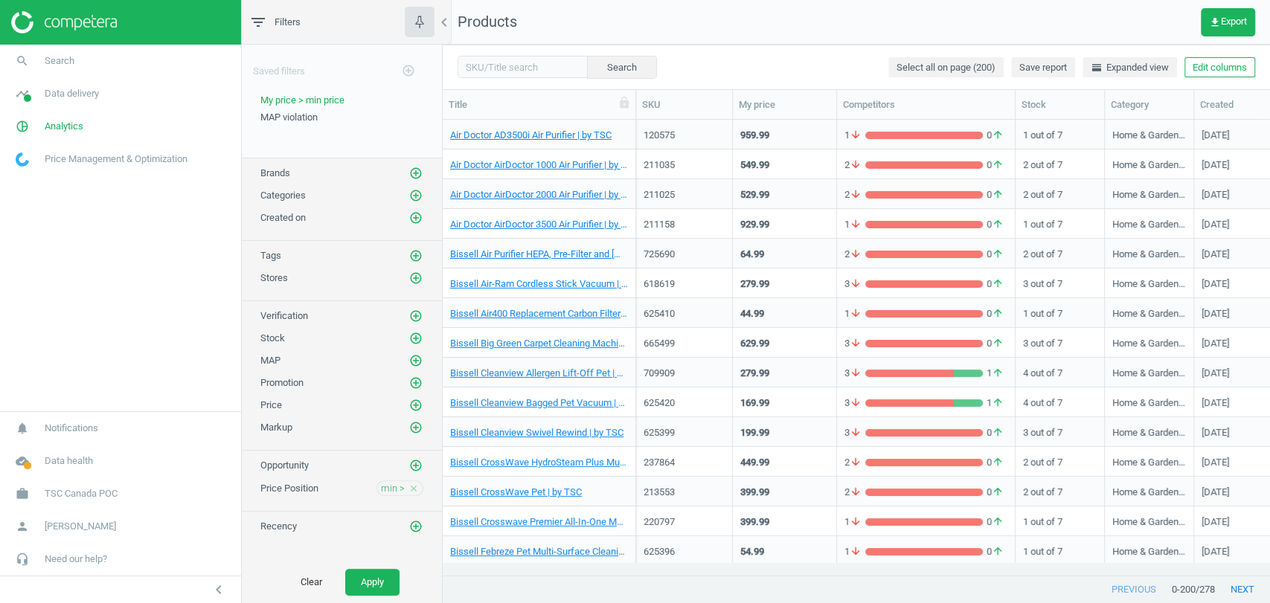
scroll to position [13, 13]
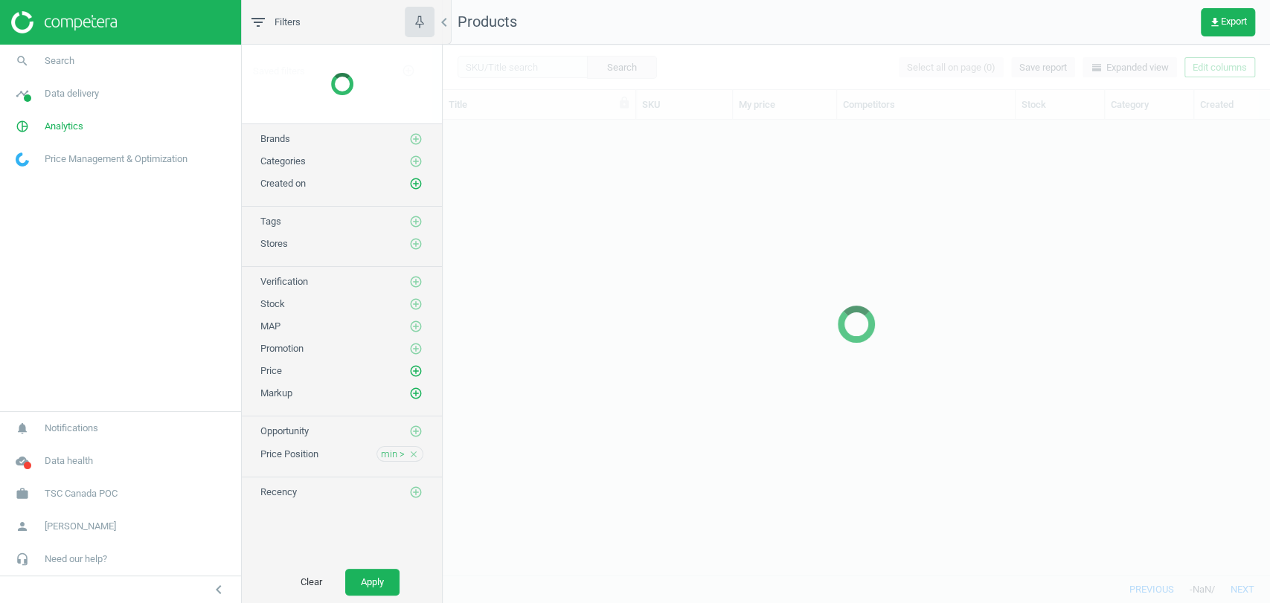
scroll to position [429, 814]
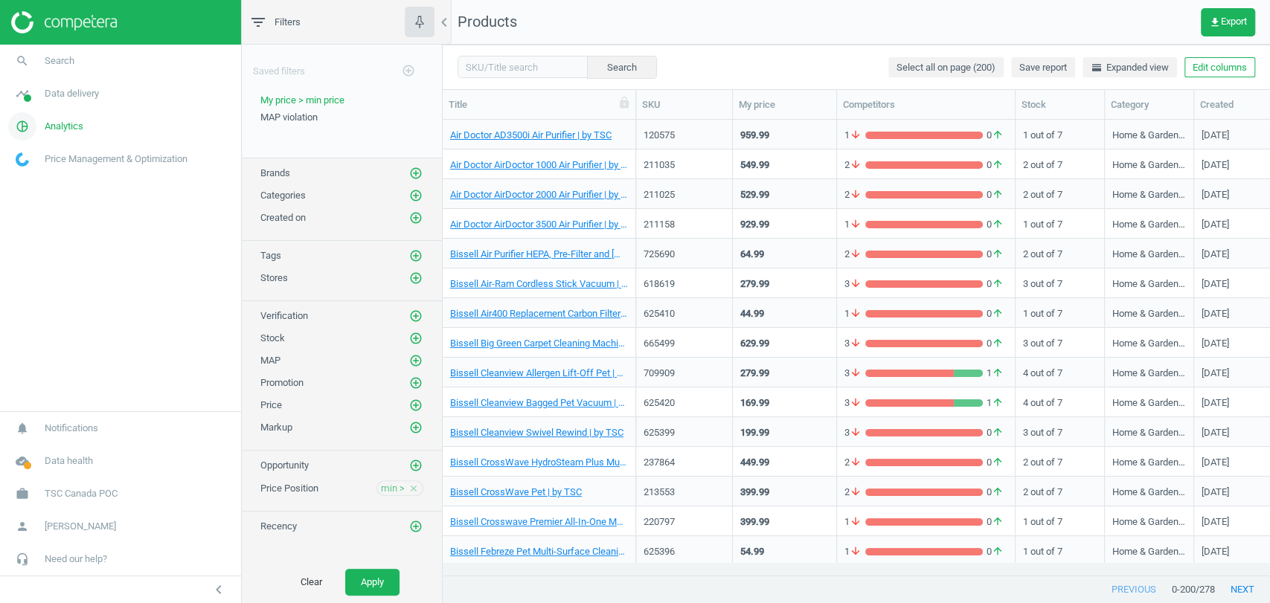
click at [65, 126] on span "Analytics" at bounding box center [64, 126] width 39 height 13
click at [37, 248] on span "Email alerts" at bounding box center [38, 249] width 45 height 12
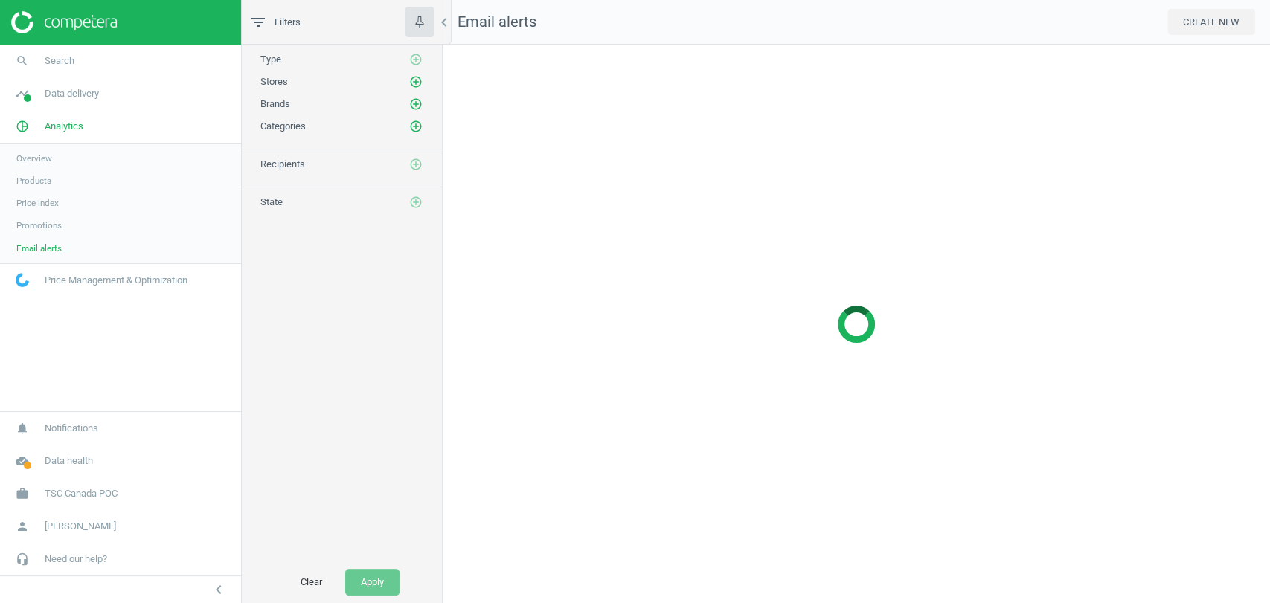
scroll to position [584, 853]
